Goal: Task Accomplishment & Management: Use online tool/utility

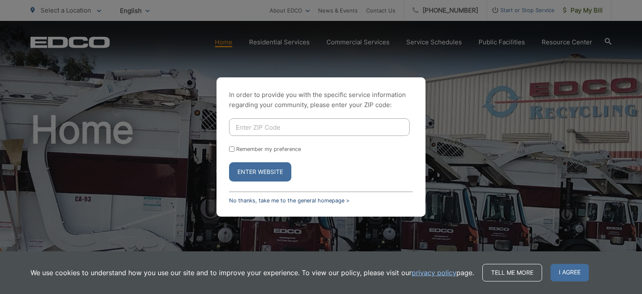
click at [243, 202] on link "No thanks, take me to the general homepage >" at bounding box center [289, 200] width 120 height 6
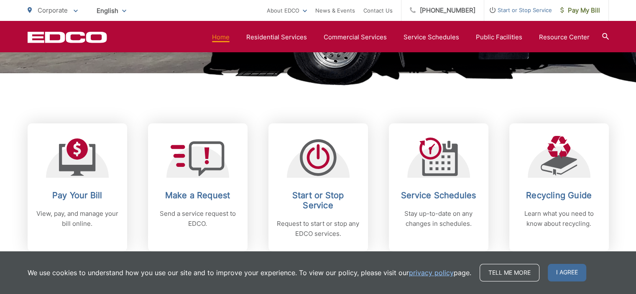
scroll to position [335, 0]
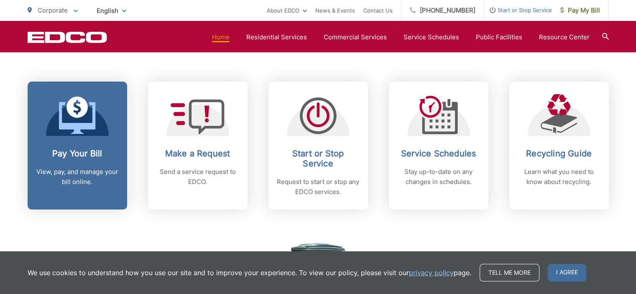
click at [55, 170] on p "View, pay, and manage your bill online." at bounding box center [77, 177] width 83 height 20
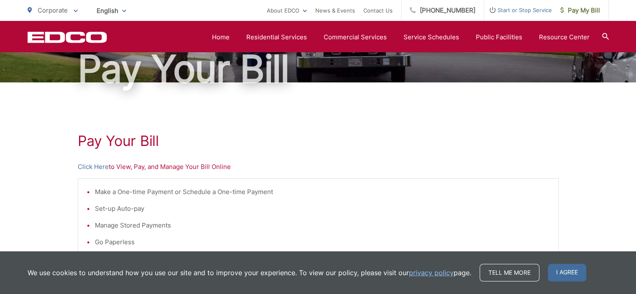
scroll to position [84, 0]
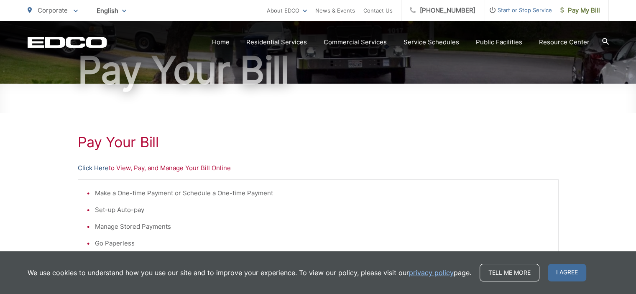
click at [81, 167] on link "Click Here" at bounding box center [93, 168] width 31 height 10
